Goal: Navigation & Orientation: Locate item on page

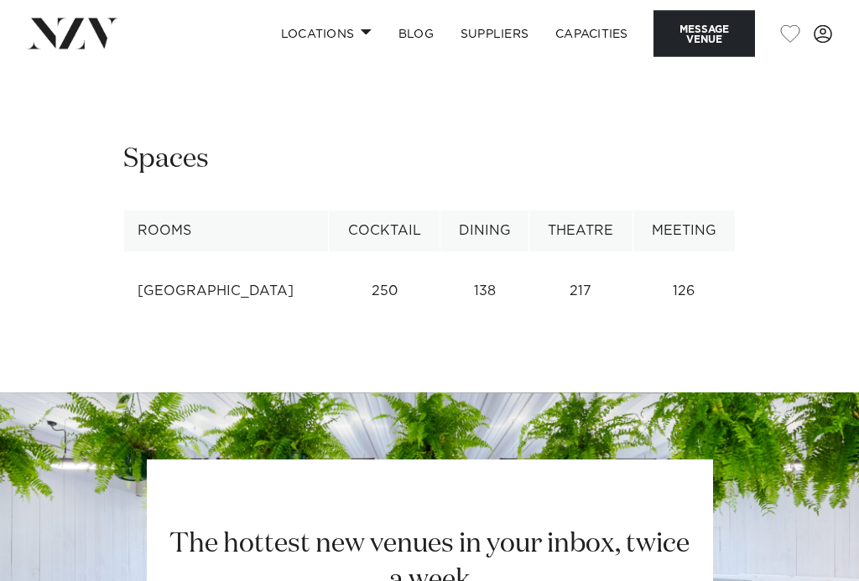
scroll to position [1951, 0]
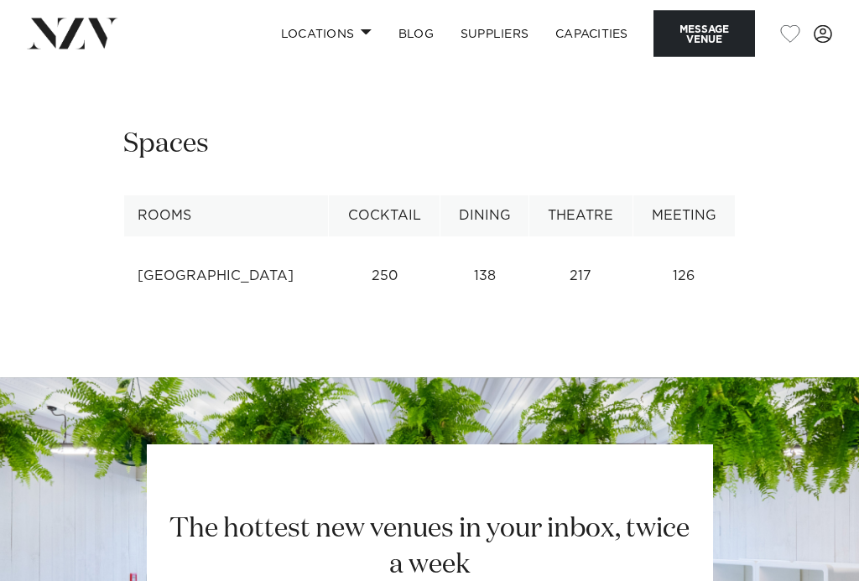
scroll to position [1964, 0]
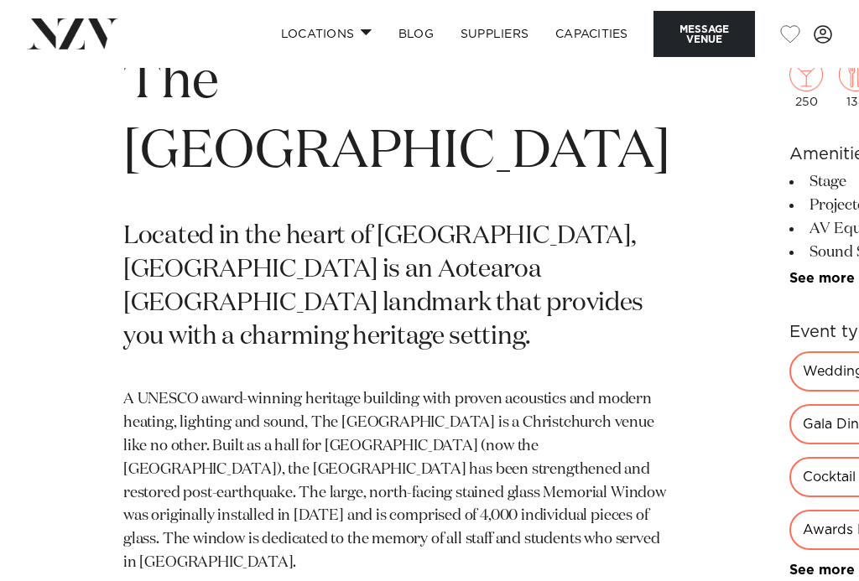
scroll to position [507, 0]
